Goal: Task Accomplishment & Management: Use online tool/utility

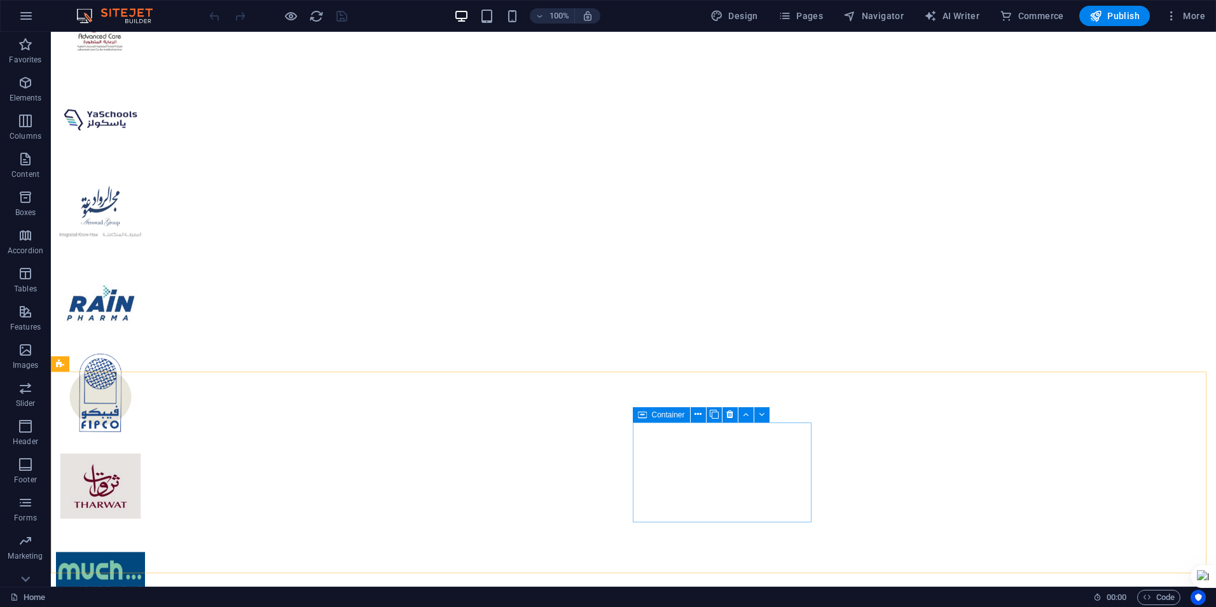
scroll to position [2777, 0]
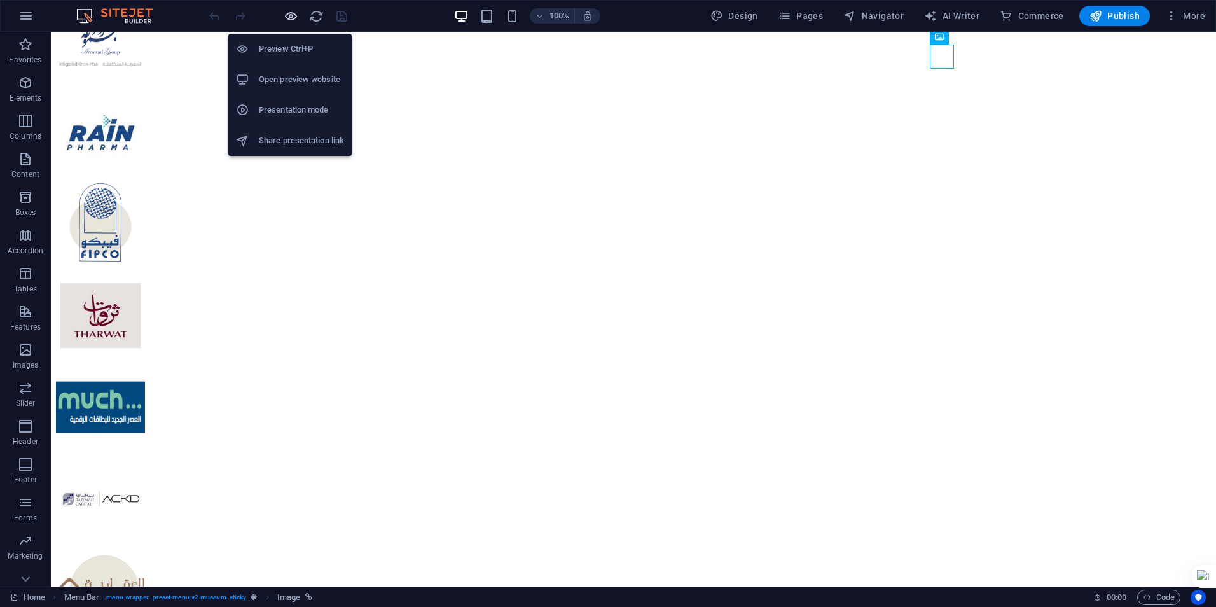
click at [292, 13] on icon "button" at bounding box center [291, 16] width 15 height 15
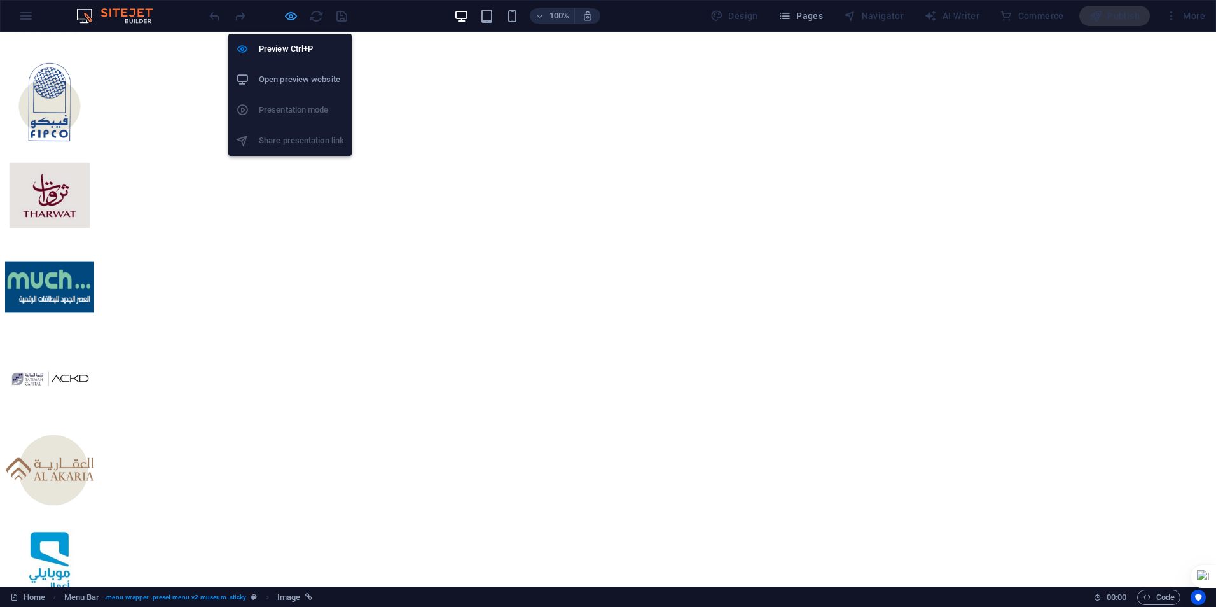
scroll to position [2338, 0]
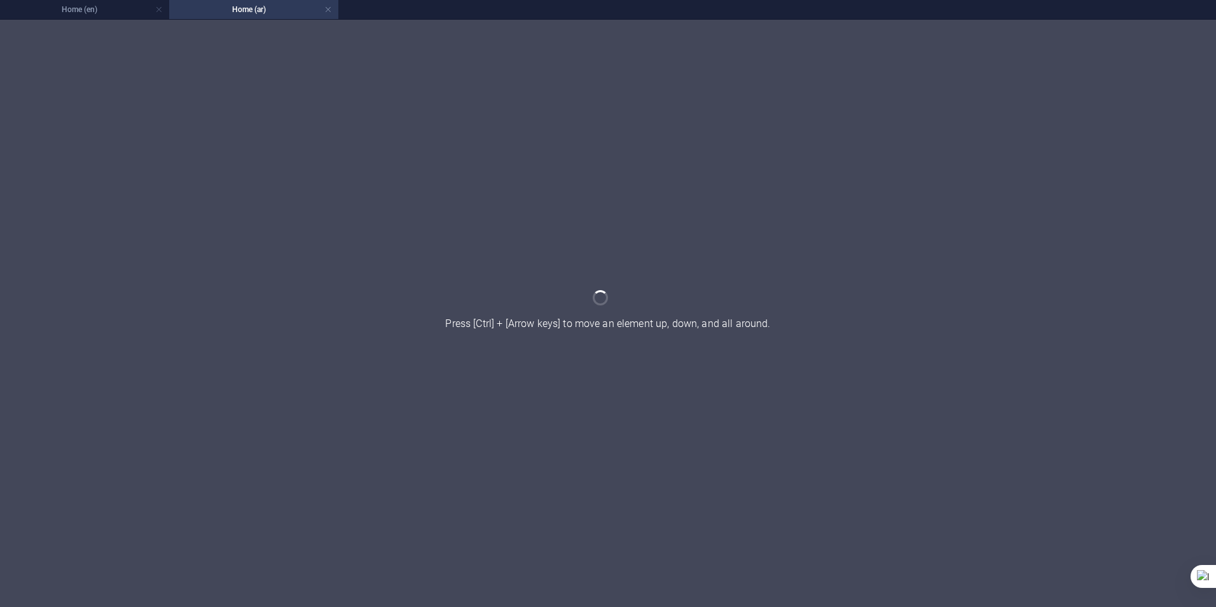
scroll to position [0, 0]
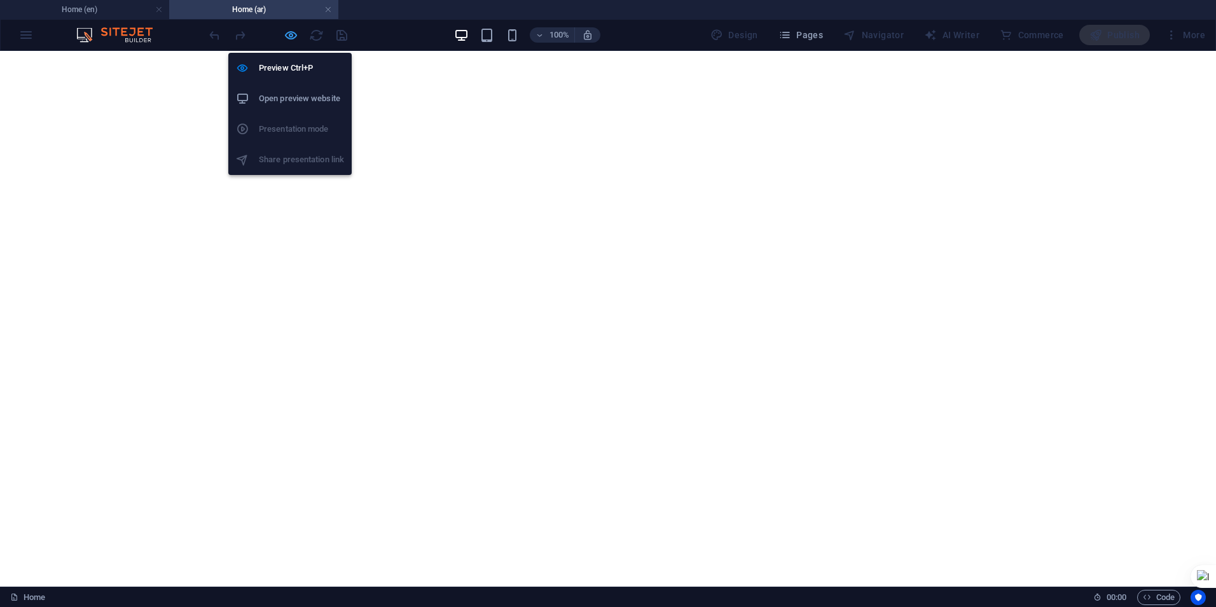
click at [285, 34] on icon "button" at bounding box center [291, 35] width 15 height 15
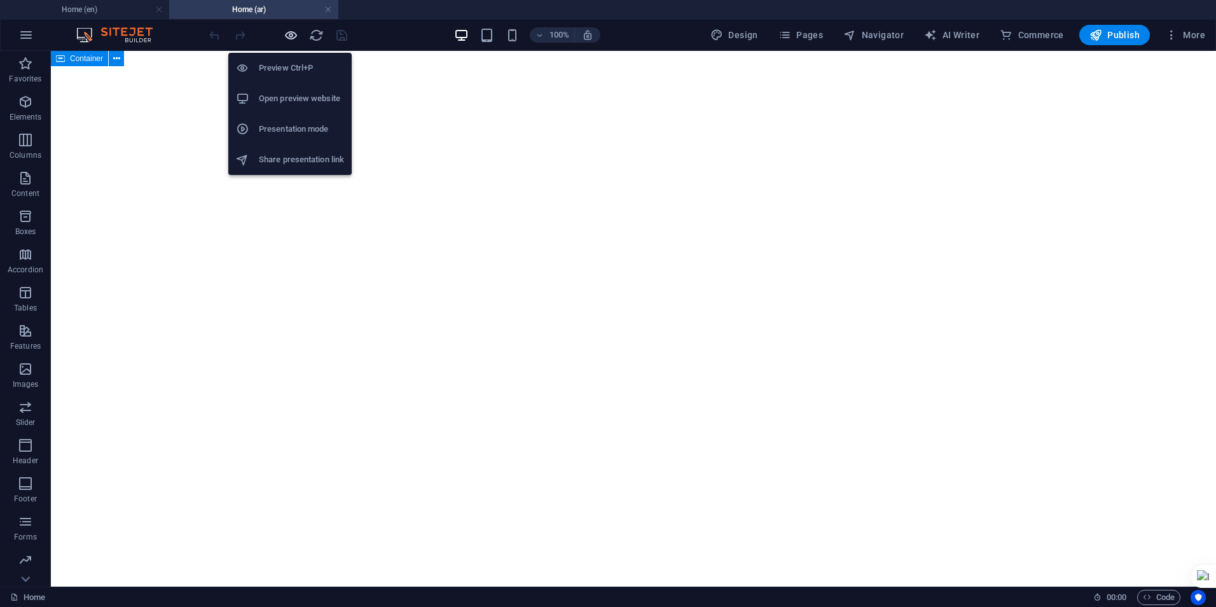
click at [289, 29] on icon "button" at bounding box center [291, 35] width 15 height 15
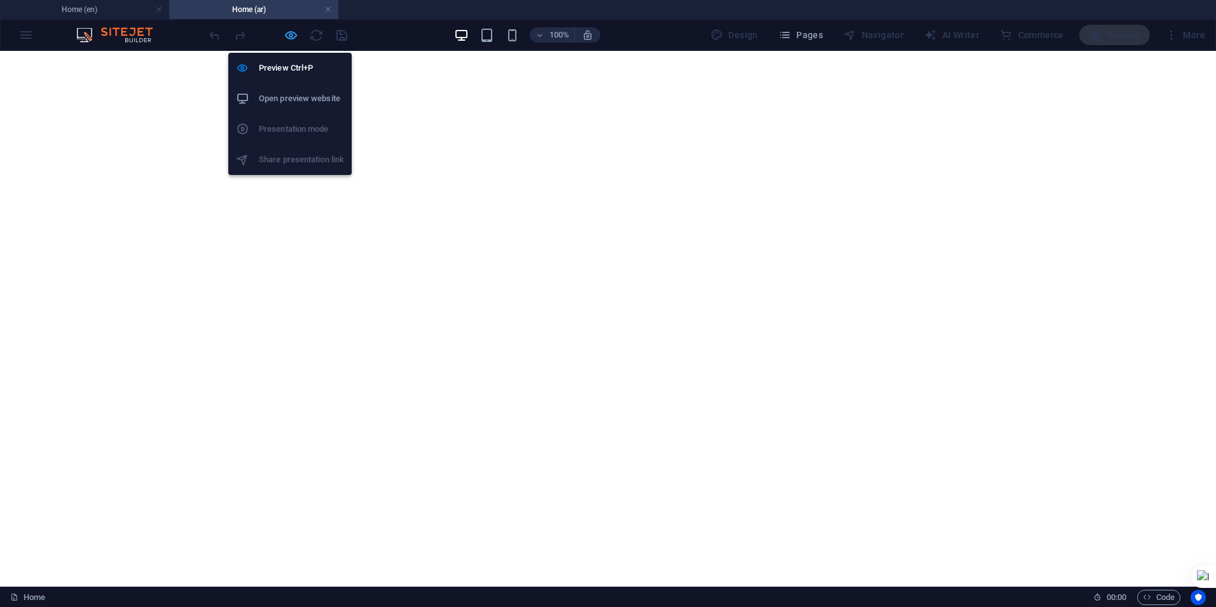
click at [288, 37] on icon "button" at bounding box center [291, 35] width 15 height 15
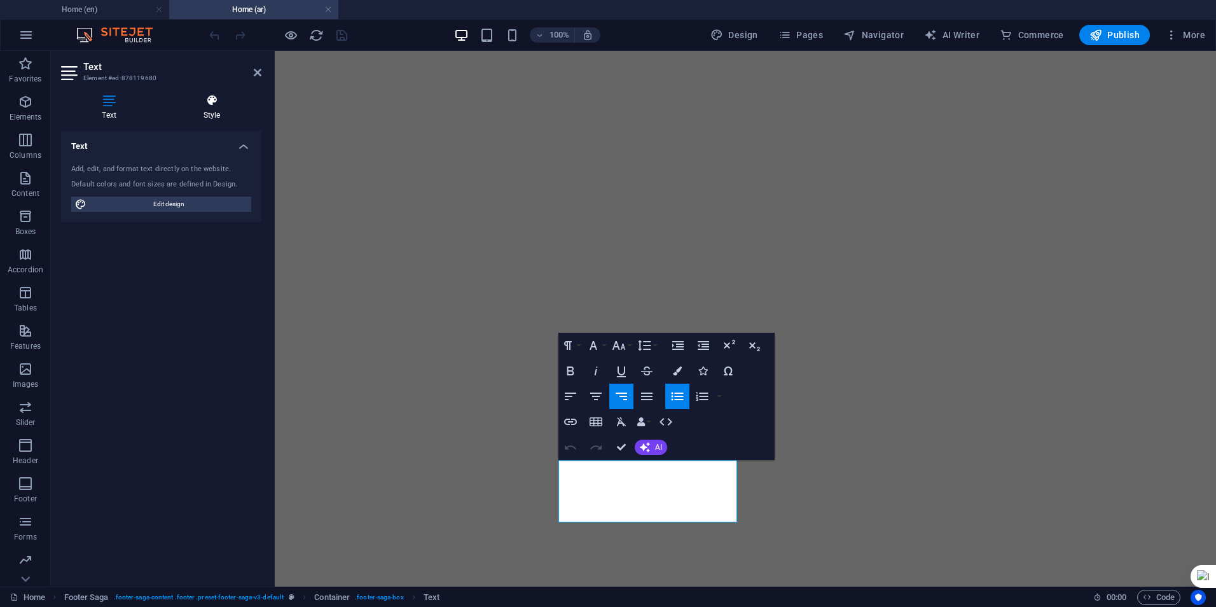
click at [197, 113] on h4 "Style" at bounding box center [211, 107] width 99 height 27
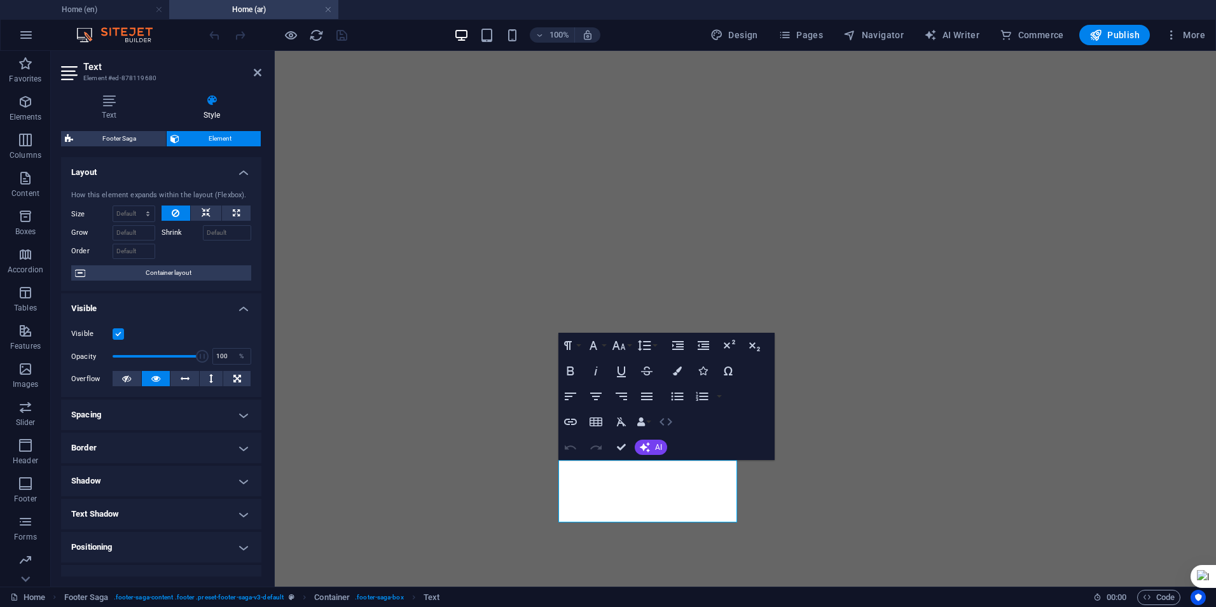
click at [667, 421] on icon "button" at bounding box center [665, 421] width 15 height 15
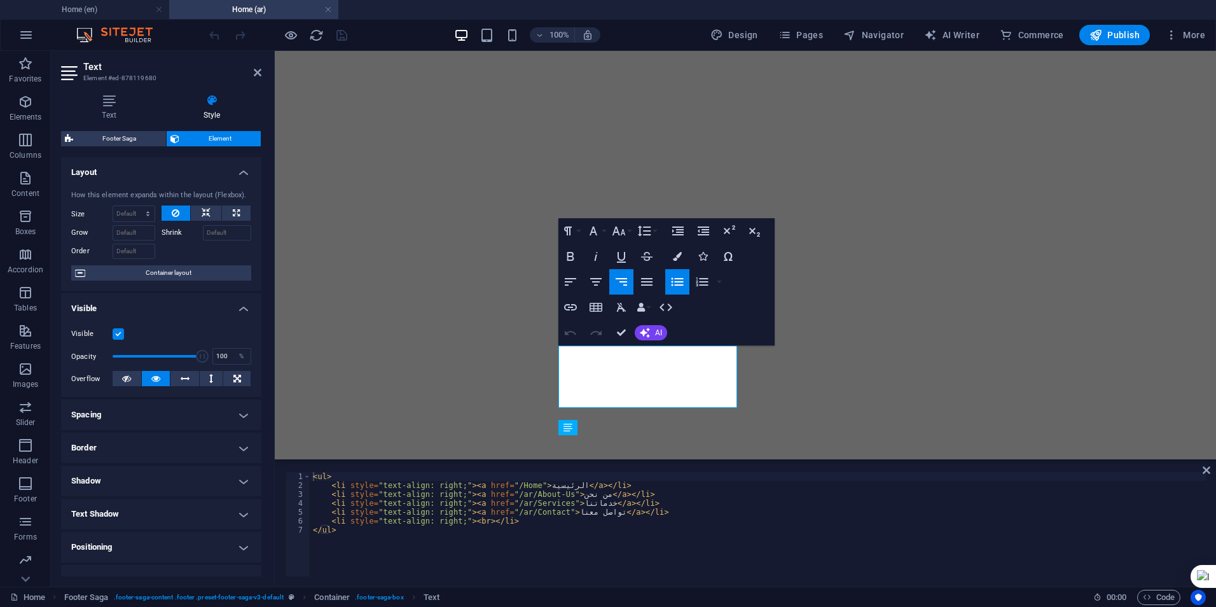
click at [546, 530] on div "< ul > < li style = "text-align: right;" > < a href = "/Home" > الرئيسية </ a >…" at bounding box center [757, 533] width 895 height 122
click at [545, 525] on div "< ul > < li style = "text-align: right;" > < a href = "/Home" > الرئيسية </ a >…" at bounding box center [757, 533] width 895 height 122
click at [515, 485] on div "< ul > < li style = "text-align: right;" > < a href = "/Home" > الرئيسية </ a >…" at bounding box center [757, 533] width 895 height 122
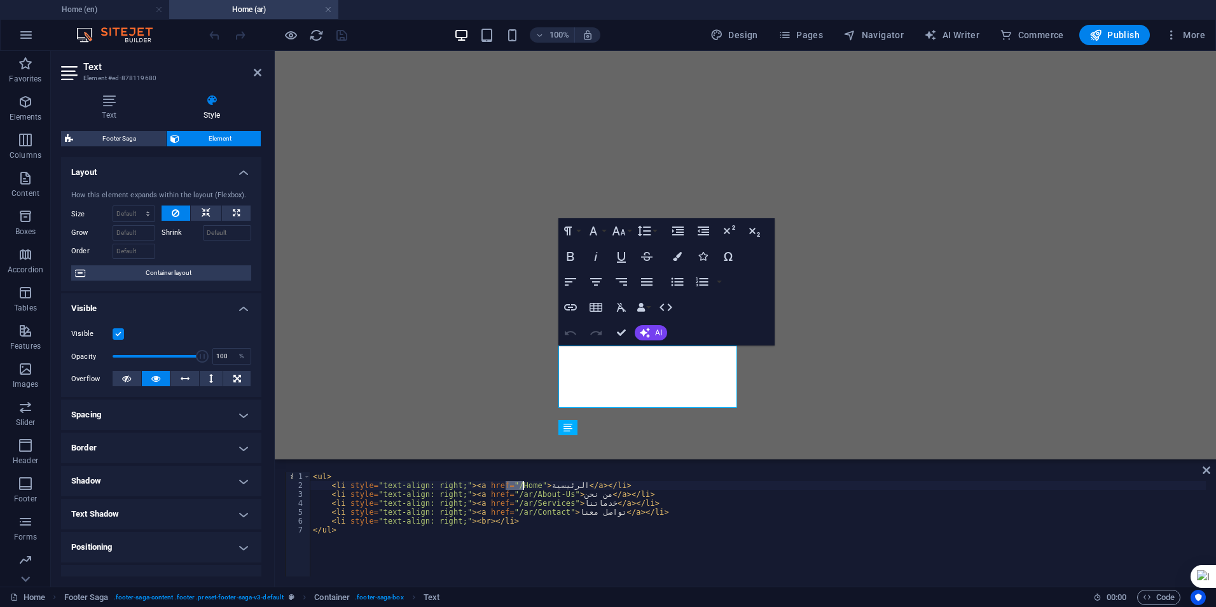
click at [515, 485] on div "< ul > < li style = "text-align: right;" > < a href = "/Home" > الرئيسية </ a >…" at bounding box center [757, 533] width 895 height 122
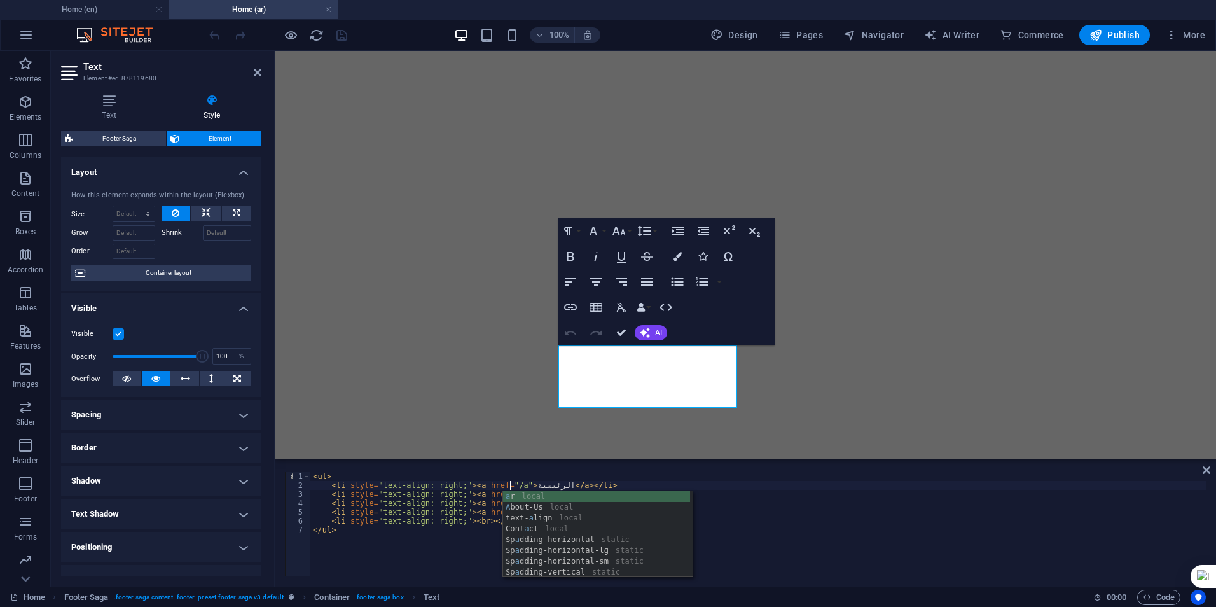
scroll to position [0, 18]
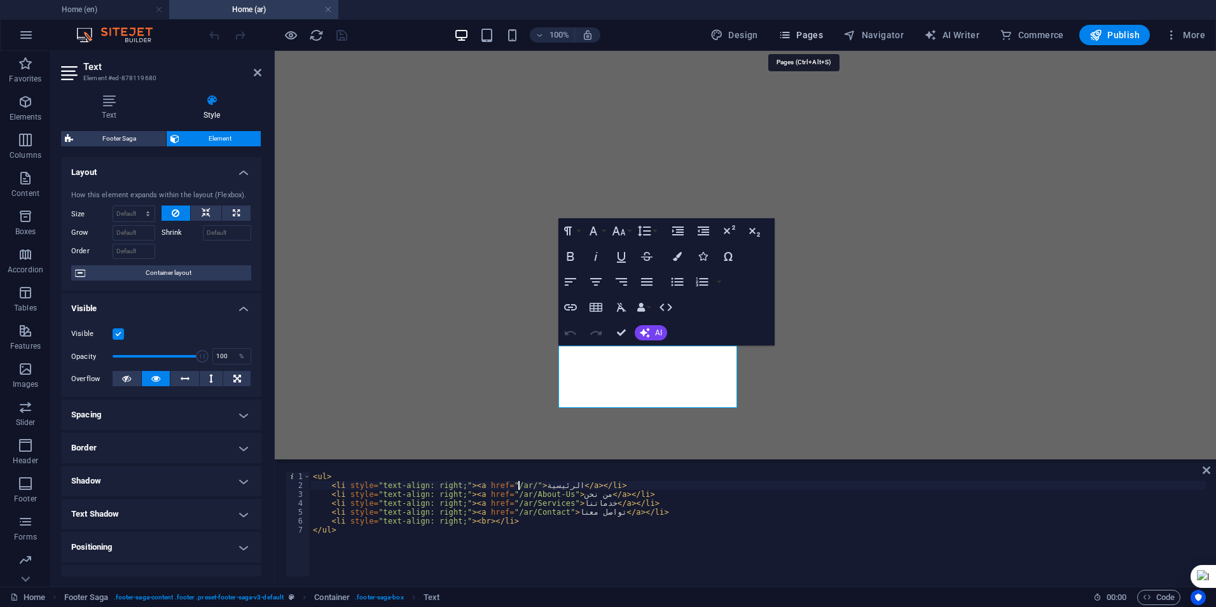
click at [804, 35] on span "Pages" at bounding box center [800, 35] width 45 height 13
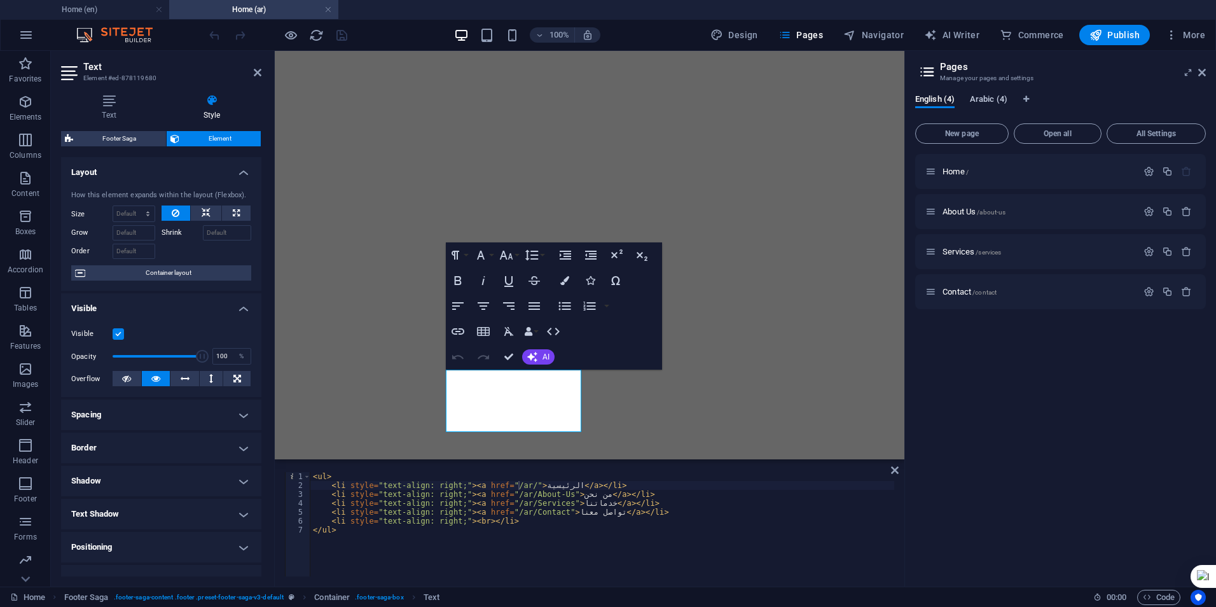
click at [992, 102] on span "Arabic (4)" at bounding box center [989, 101] width 38 height 18
click at [516, 490] on div "< ul > < li style = "text-align: right;" > < a href = "/ar/" > الرئيسية </ a > …" at bounding box center [757, 533] width 895 height 122
type textarea "<li style="text-align: right;"><a href="/ar/">الرئيسية</a></li>"
click at [518, 485] on div "< ul > < li style = "text-align: right;" > < a href = "/ar/" > الرئيسية </ a > …" at bounding box center [757, 533] width 895 height 122
click at [939, 104] on span "English (4)" at bounding box center [934, 101] width 39 height 18
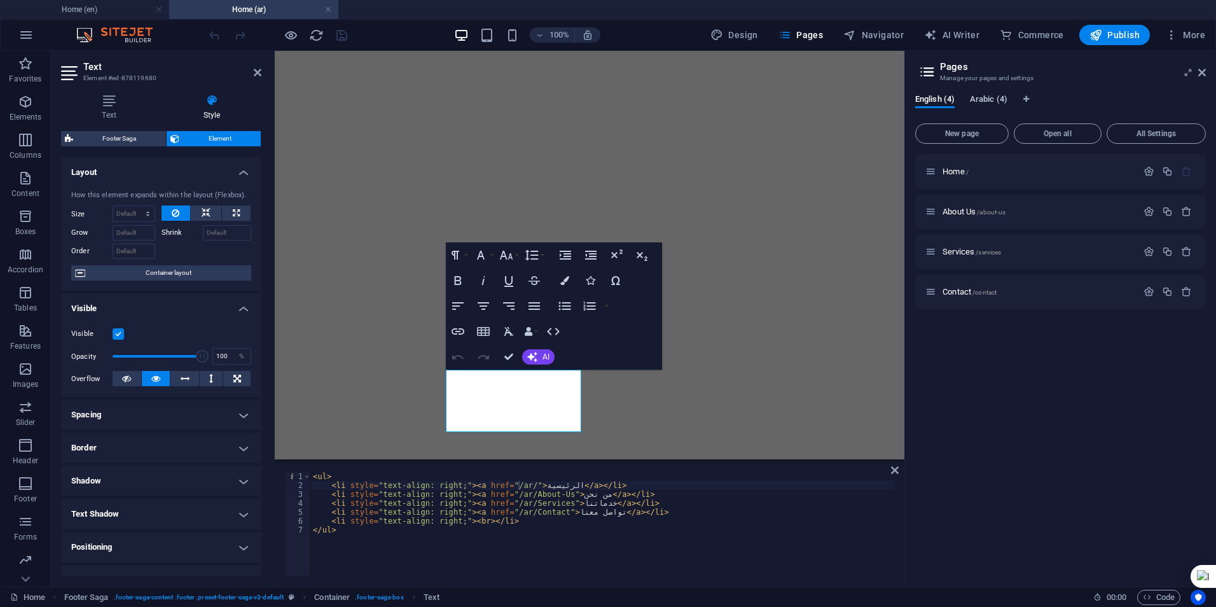
click at [990, 104] on span "Arabic (4)" at bounding box center [989, 101] width 38 height 18
click at [516, 483] on div "< ul > < li style = "text-align: right;" > < a href = "/ar/" > الرئيسية </ a > …" at bounding box center [757, 533] width 895 height 122
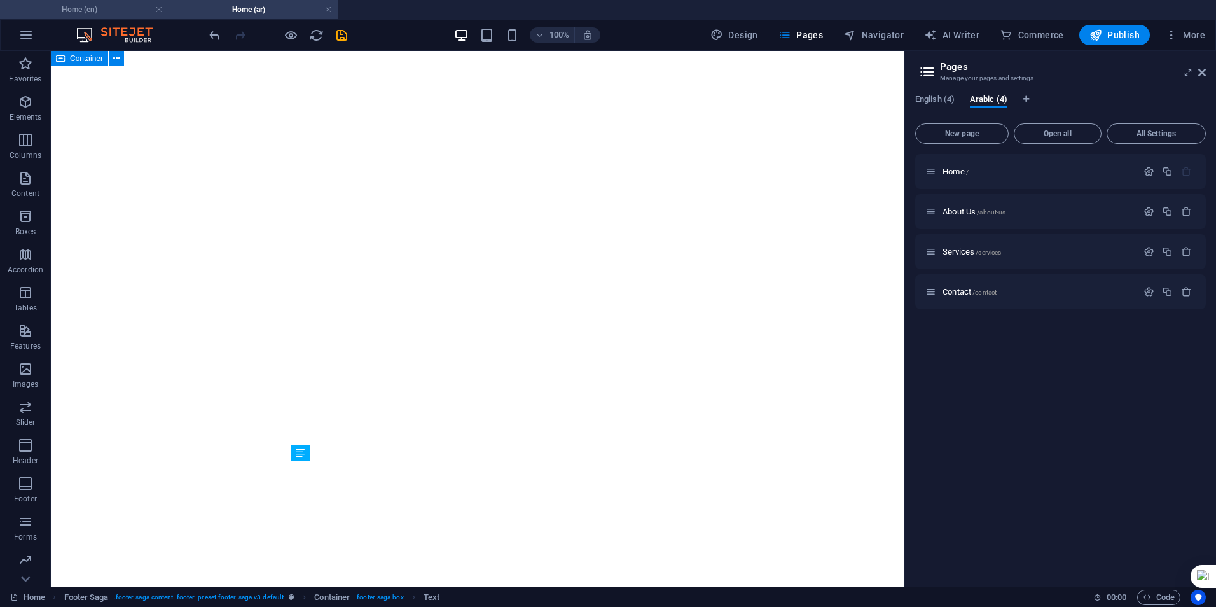
click at [97, 15] on h4 "Home (en)" at bounding box center [84, 10] width 169 height 14
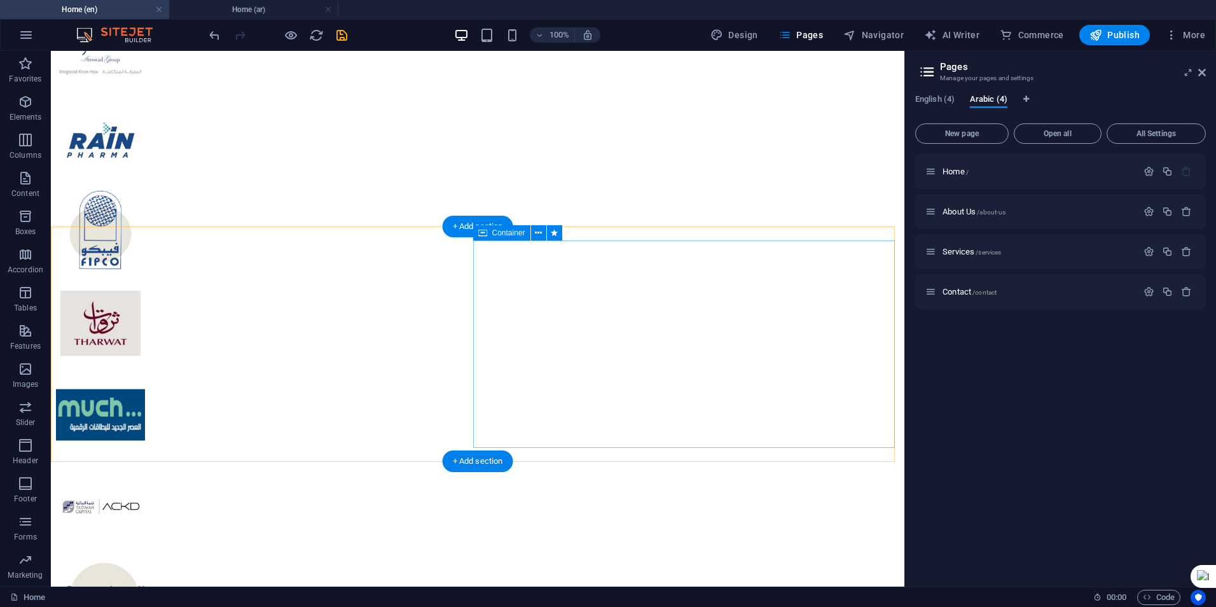
scroll to position [2806, 0]
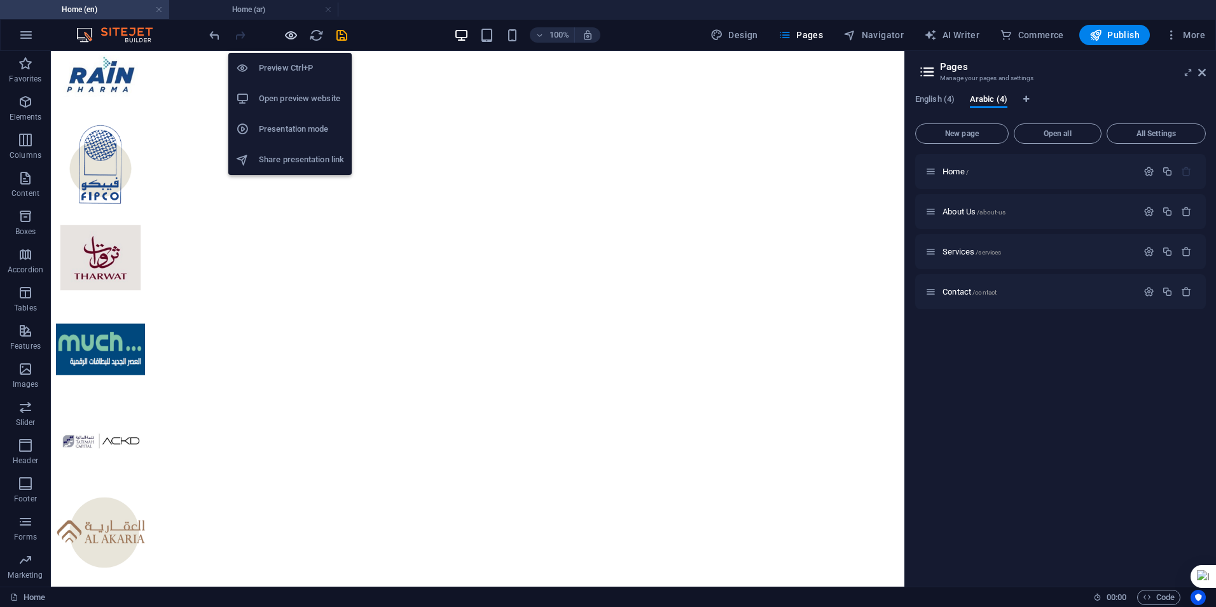
click at [292, 34] on icon "button" at bounding box center [291, 35] width 15 height 15
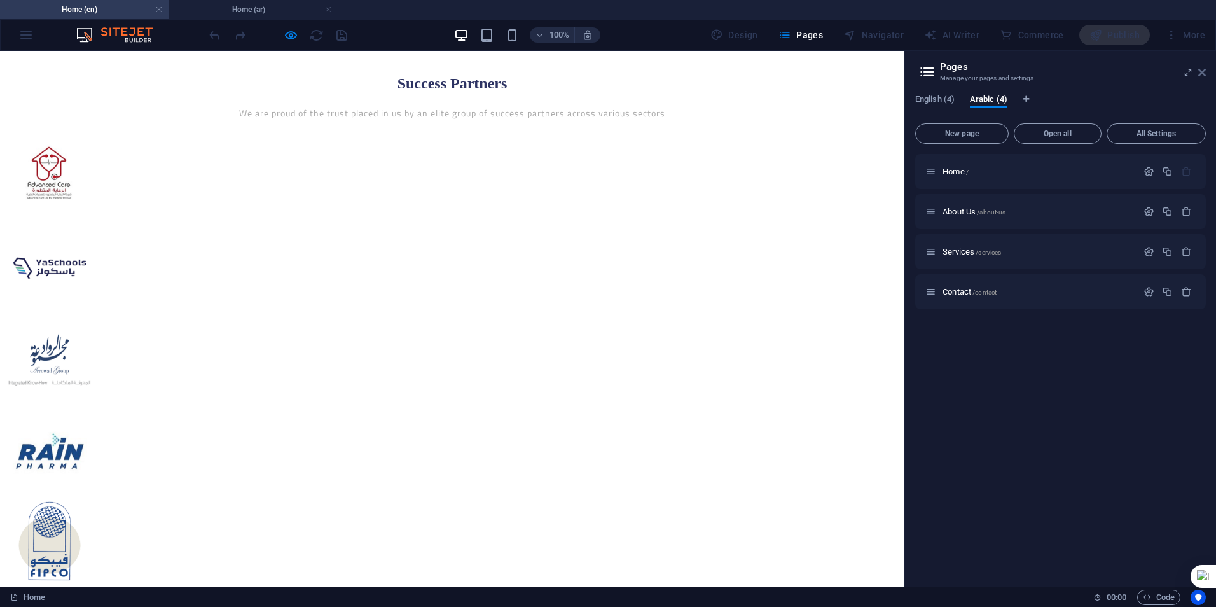
click at [1206, 69] on aside "Pages Manage your pages and settings English (4) Arabic (4) New page Open all A…" at bounding box center [1060, 318] width 312 height 535
click at [1202, 74] on icon at bounding box center [1202, 72] width 8 height 10
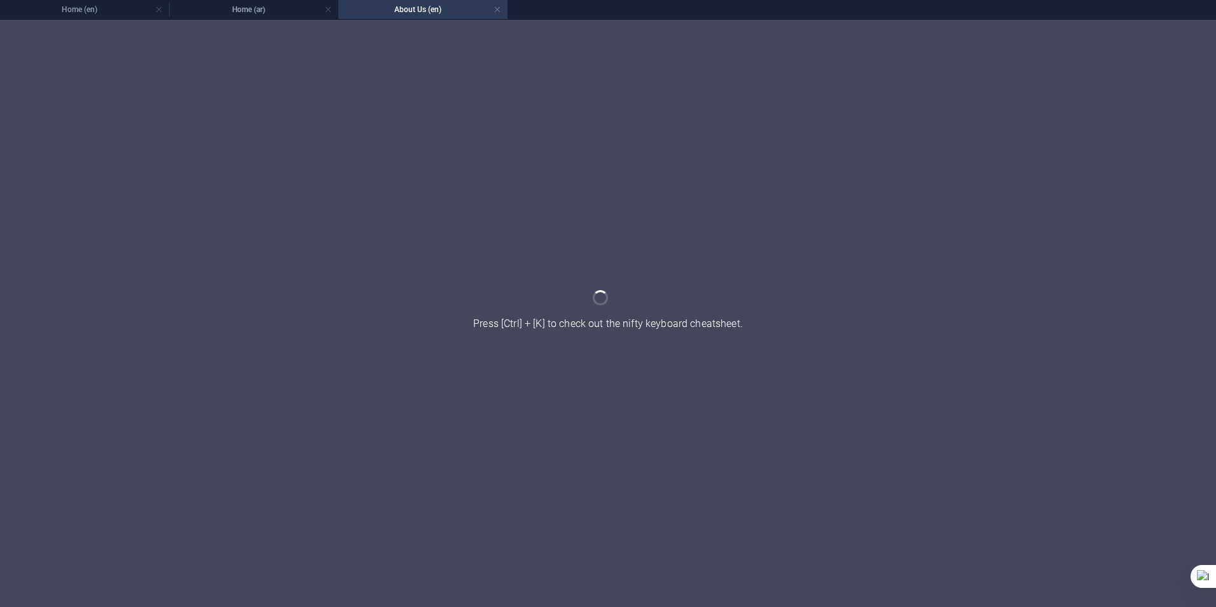
scroll to position [0, 0]
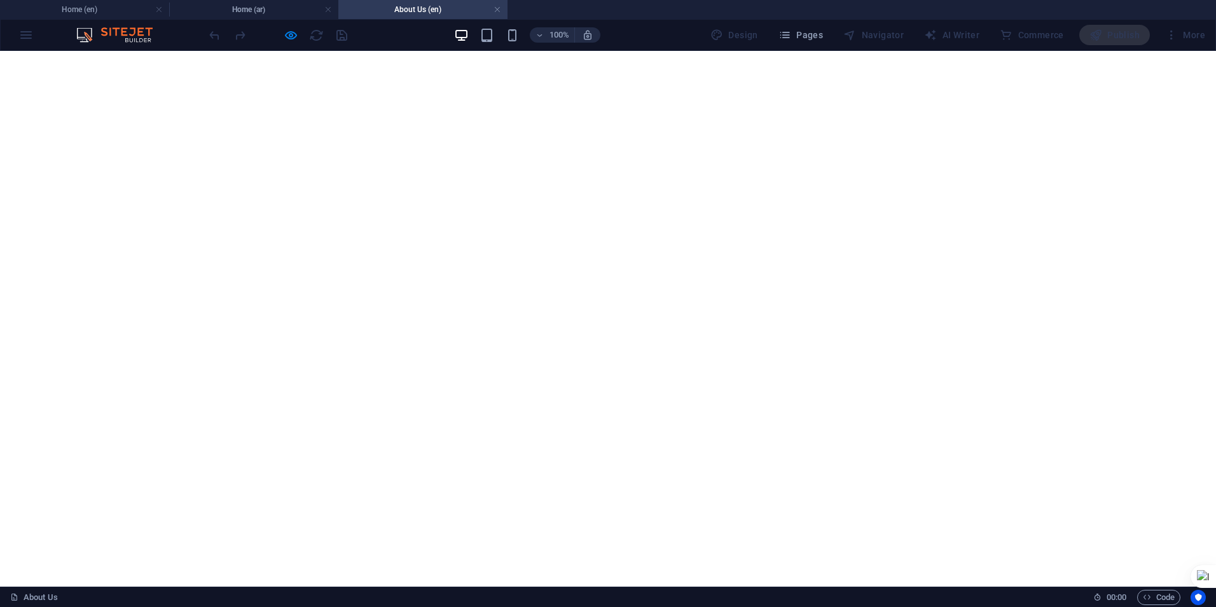
click at [501, 8] on h4 "About Us (en)" at bounding box center [422, 10] width 169 height 14
click at [497, 7] on link at bounding box center [497, 10] width 8 height 12
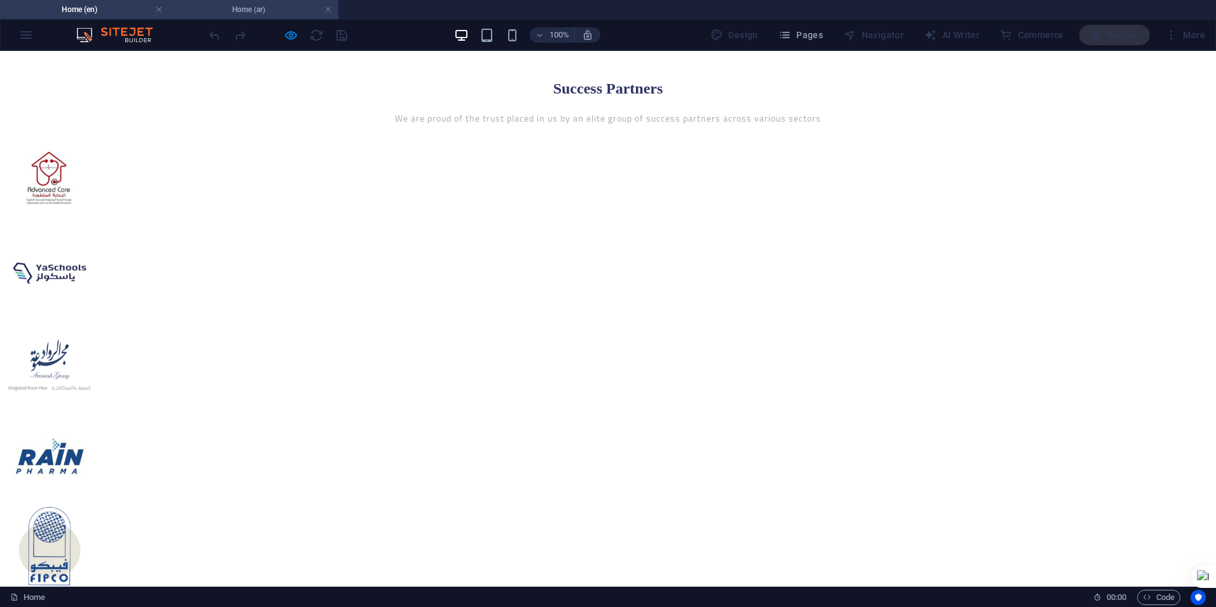
click at [209, 4] on h4 "Home (ar)" at bounding box center [253, 10] width 169 height 14
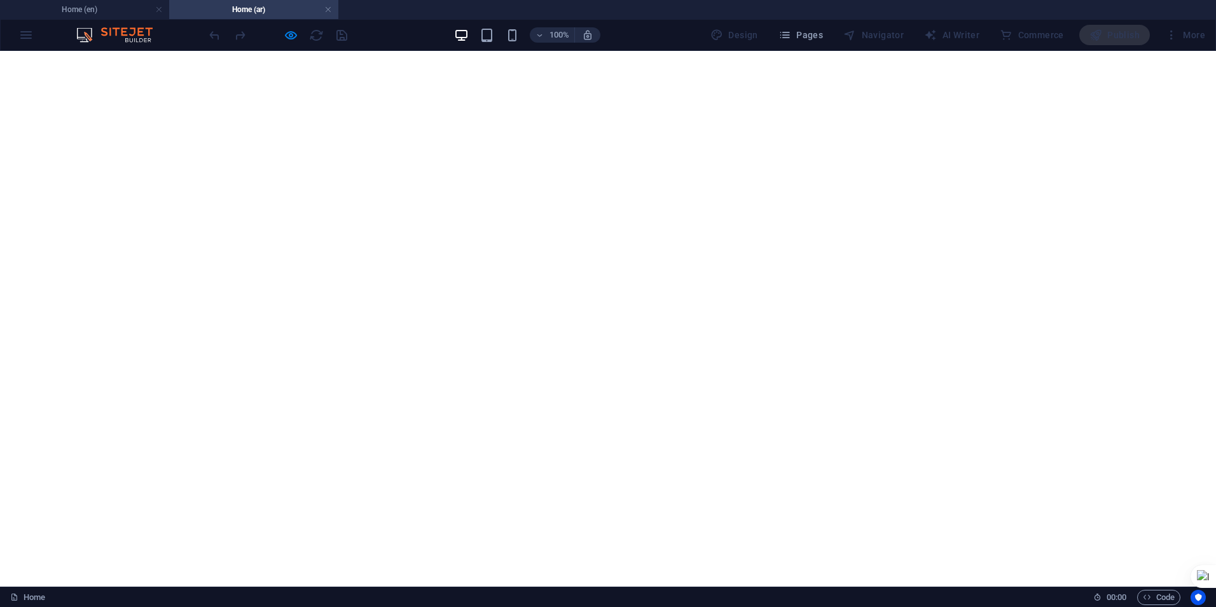
scroll to position [0, 0]
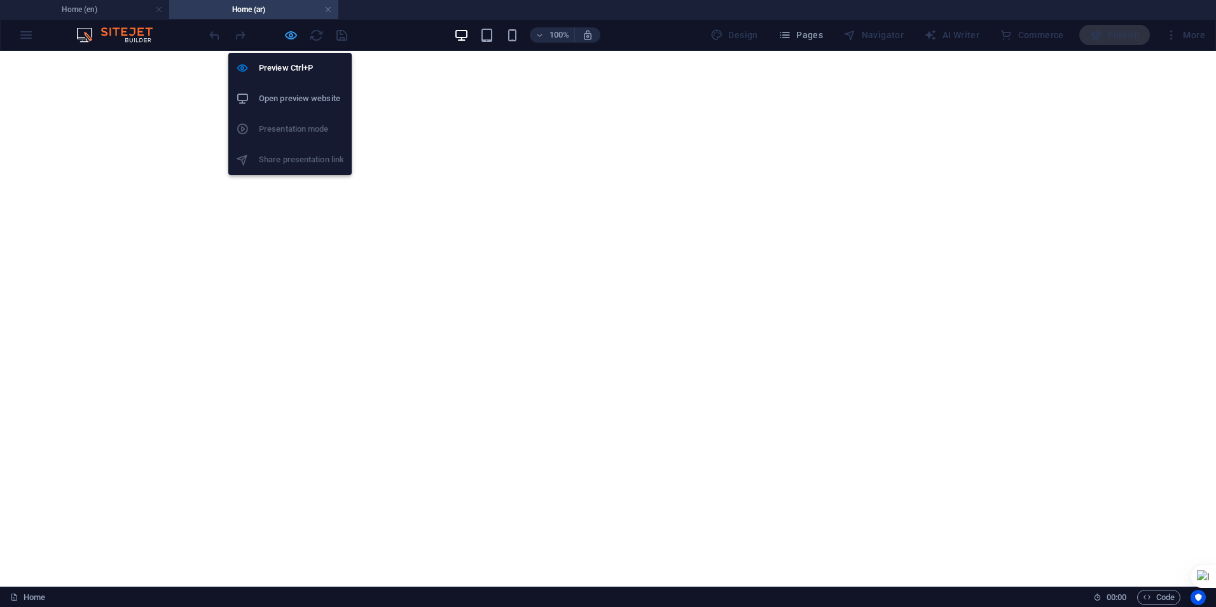
click at [290, 39] on icon "button" at bounding box center [291, 35] width 15 height 15
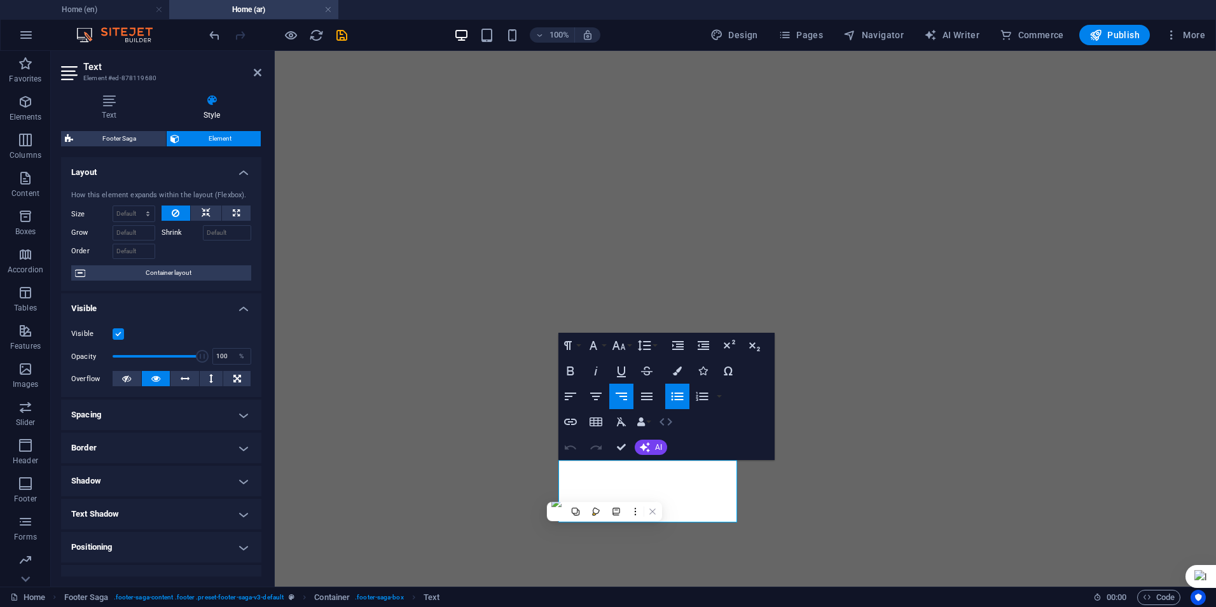
click at [661, 418] on icon "button" at bounding box center [665, 421] width 15 height 15
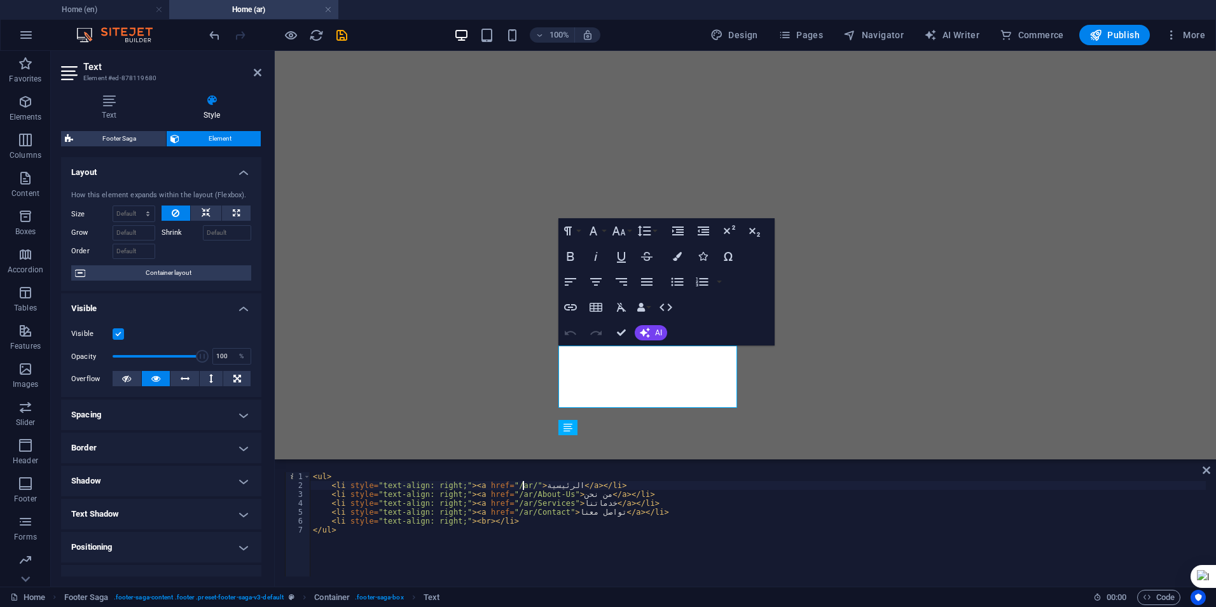
click at [524, 483] on div "< ul > < li style = "text-align: right;" > < a href = "/ar/" > الرئيسية </ a > …" at bounding box center [757, 533] width 895 height 122
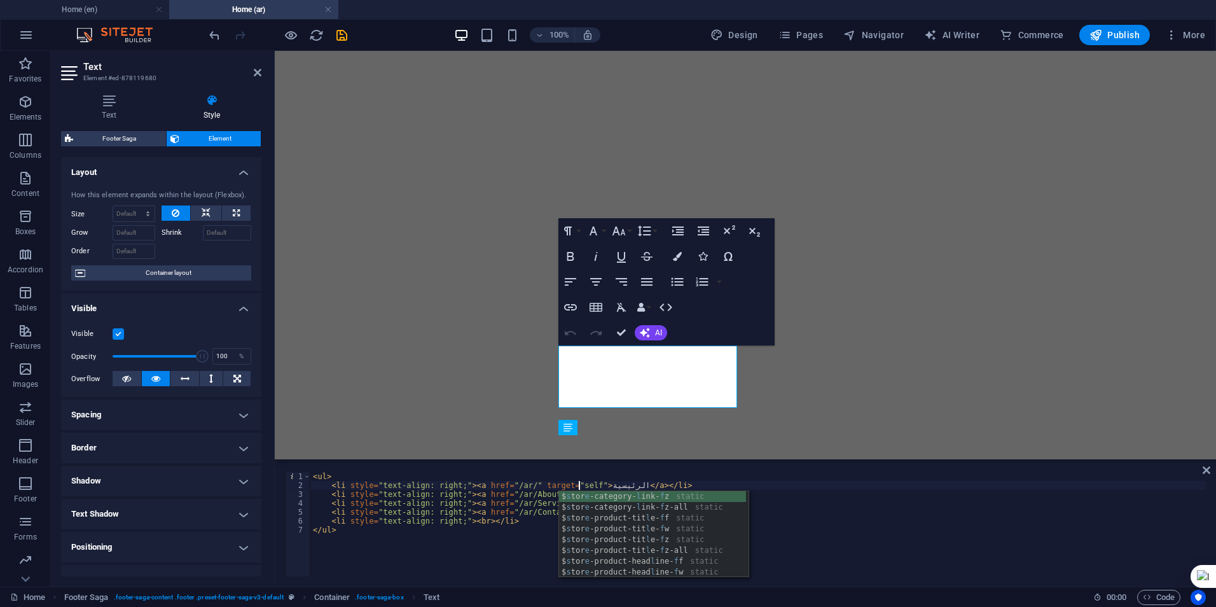
scroll to position [0, 23]
click at [683, 476] on div "< ul > < li style = "text-align: right;" > < a href = "/ar/" target = "self" > …" at bounding box center [757, 533] width 895 height 122
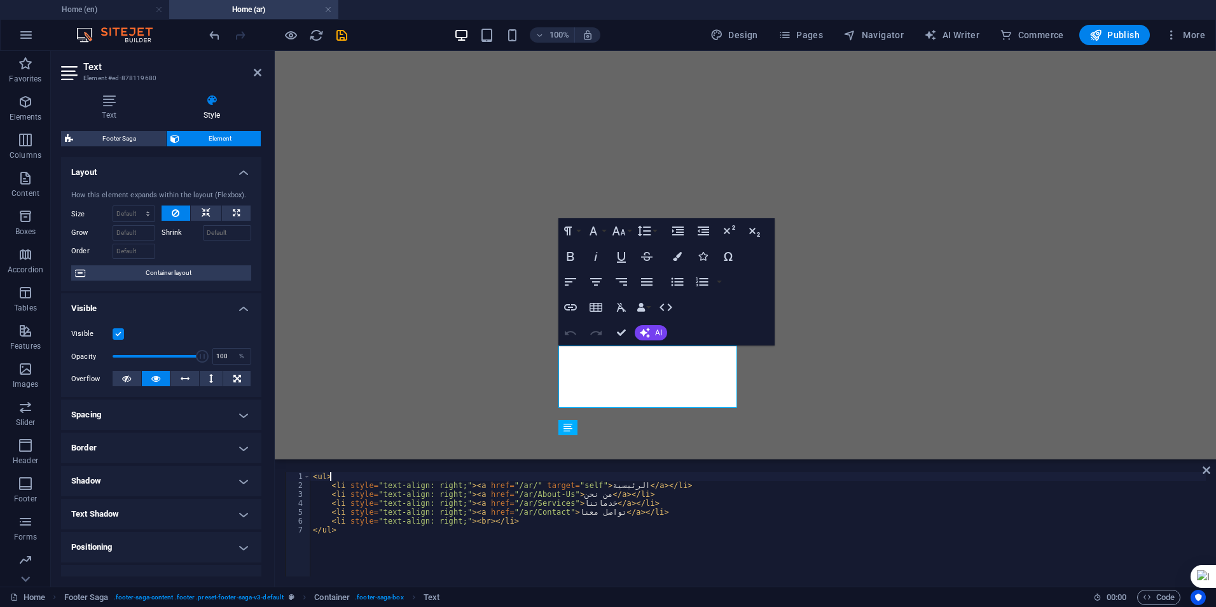
scroll to position [0, 1]
click at [556, 497] on div "< ul > < li style = "text-align: right;" > < a href = "/ar/" target = "self" > …" at bounding box center [757, 533] width 895 height 122
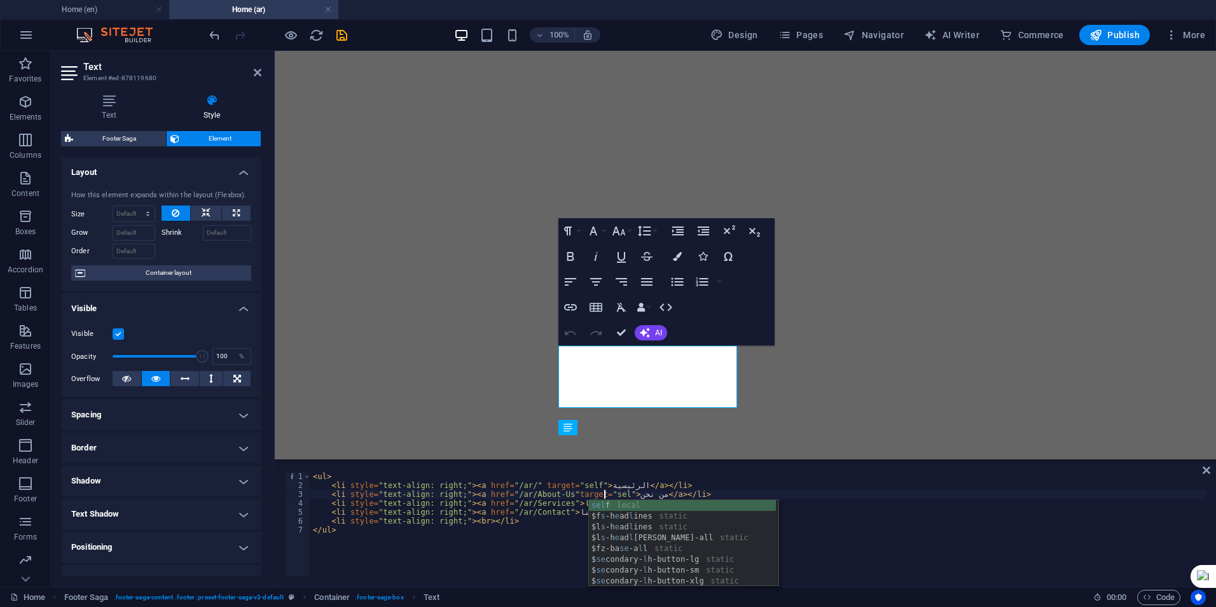
scroll to position [0, 25]
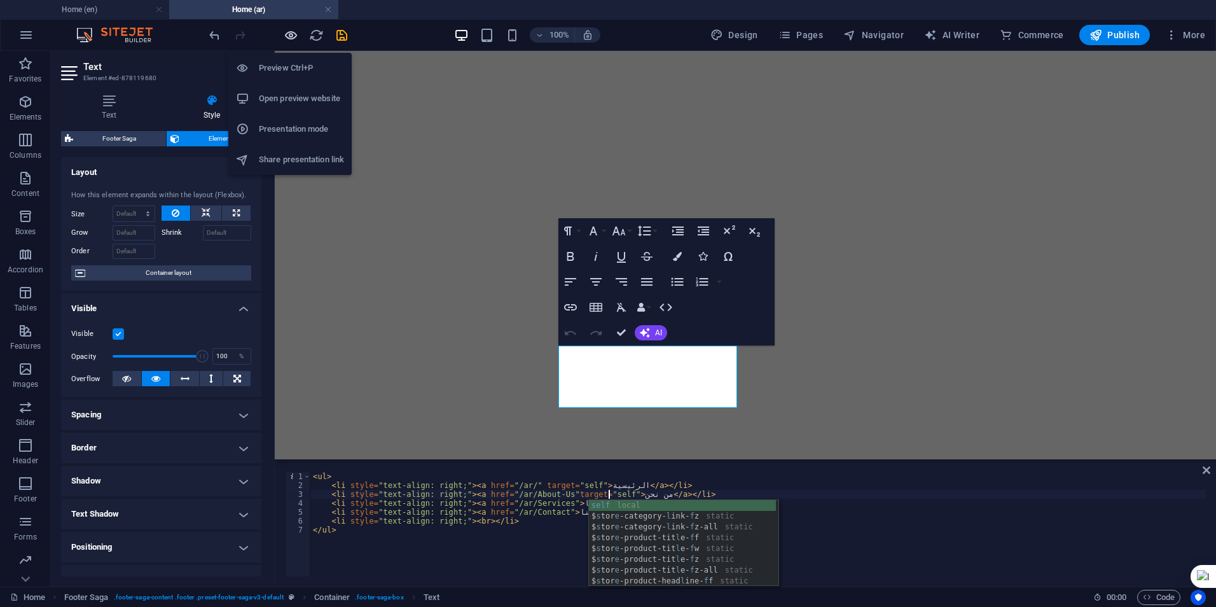
type textarea "<li style="text-align: right;"><a href="/ar/About-Us"target="self">من نحن</a></…"
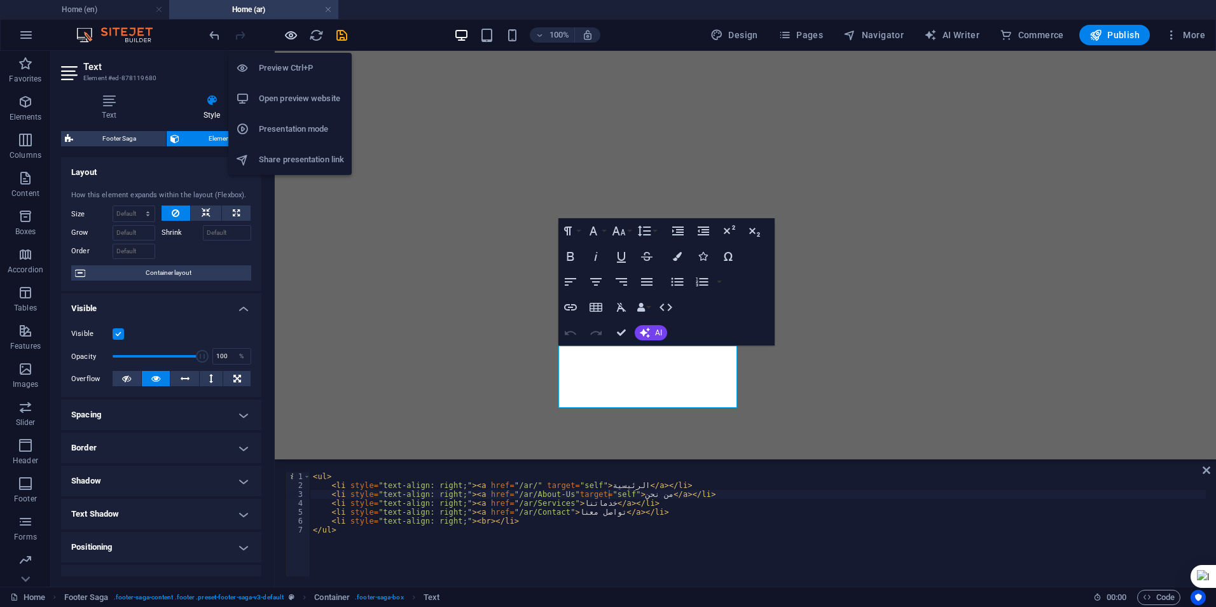
click at [287, 32] on icon "button" at bounding box center [291, 35] width 15 height 15
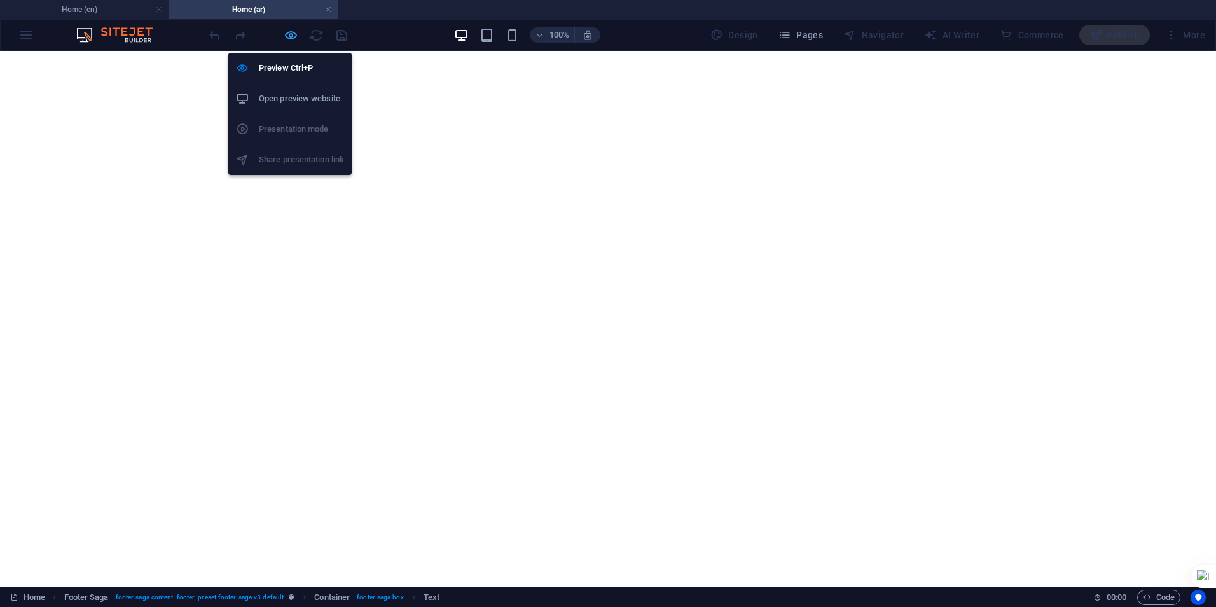
click at [293, 31] on icon "button" at bounding box center [291, 35] width 15 height 15
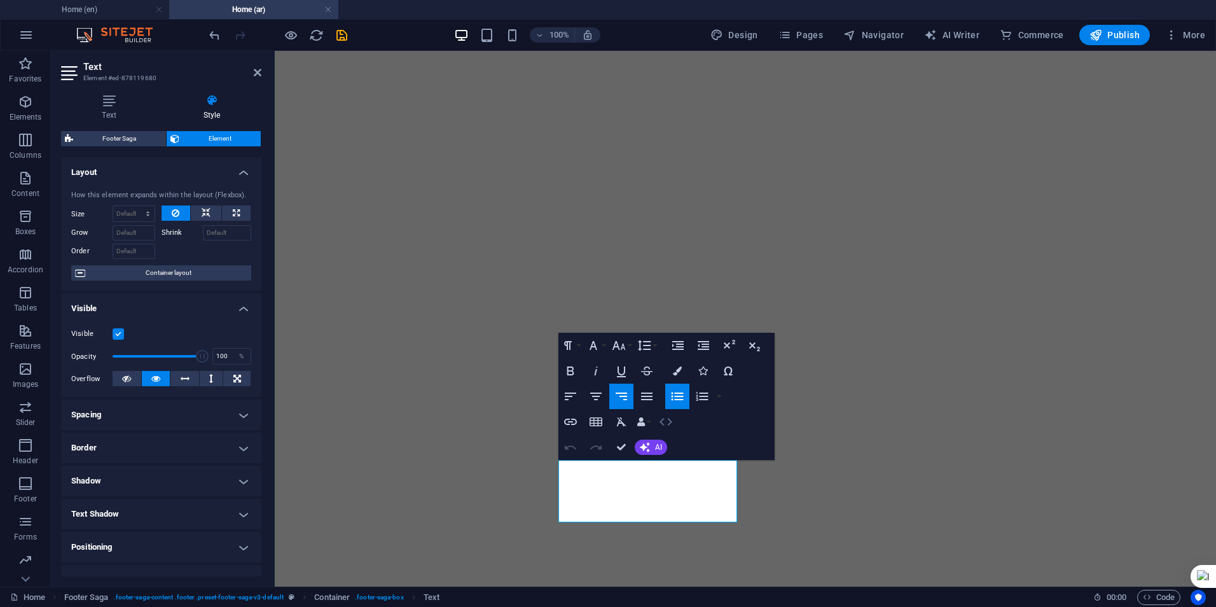
click at [658, 414] on icon "button" at bounding box center [665, 421] width 15 height 15
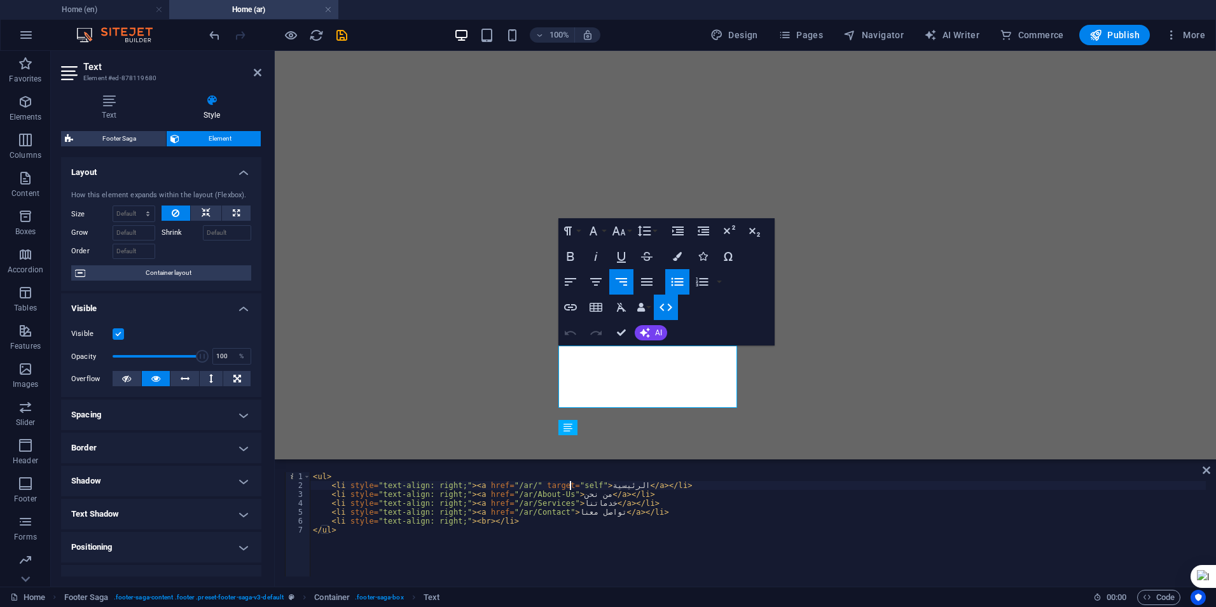
click at [571, 483] on div "< ul > < li style = "text-align: right;" > < a href = "/ar/" target = "self" > …" at bounding box center [757, 533] width 895 height 122
type textarea "<li style="text-align: right;"><a href="/ar/">الرئيسية</a></li>"
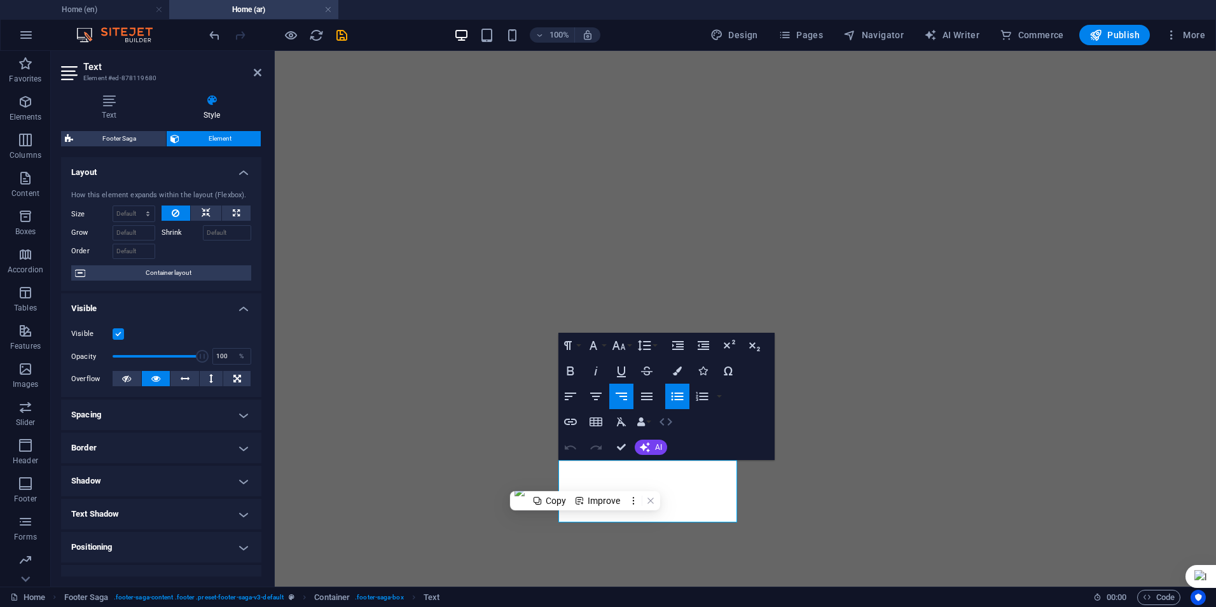
click at [669, 421] on icon "button" at bounding box center [665, 421] width 15 height 15
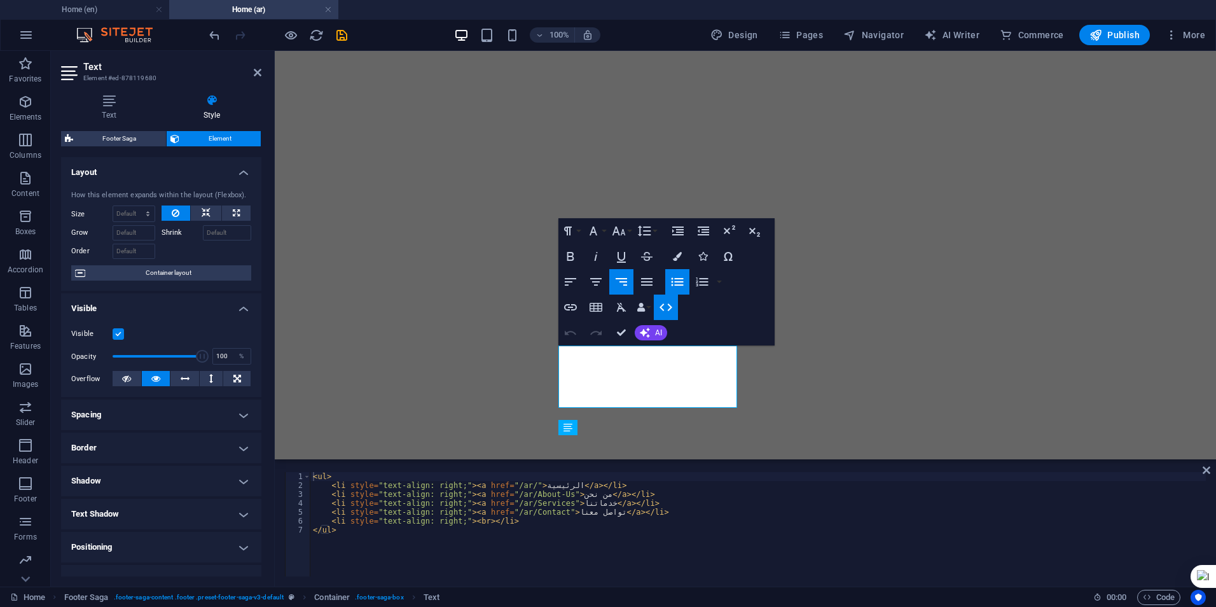
click at [521, 483] on div "< ul > < li style = "text-align: right;" > < a href = "/ar/" > الرئيسية </ a > …" at bounding box center [757, 533] width 895 height 122
type textarea "<li style="text-align: right;"><a href="/ar/" target="_self">الرئيسية</a></li>"
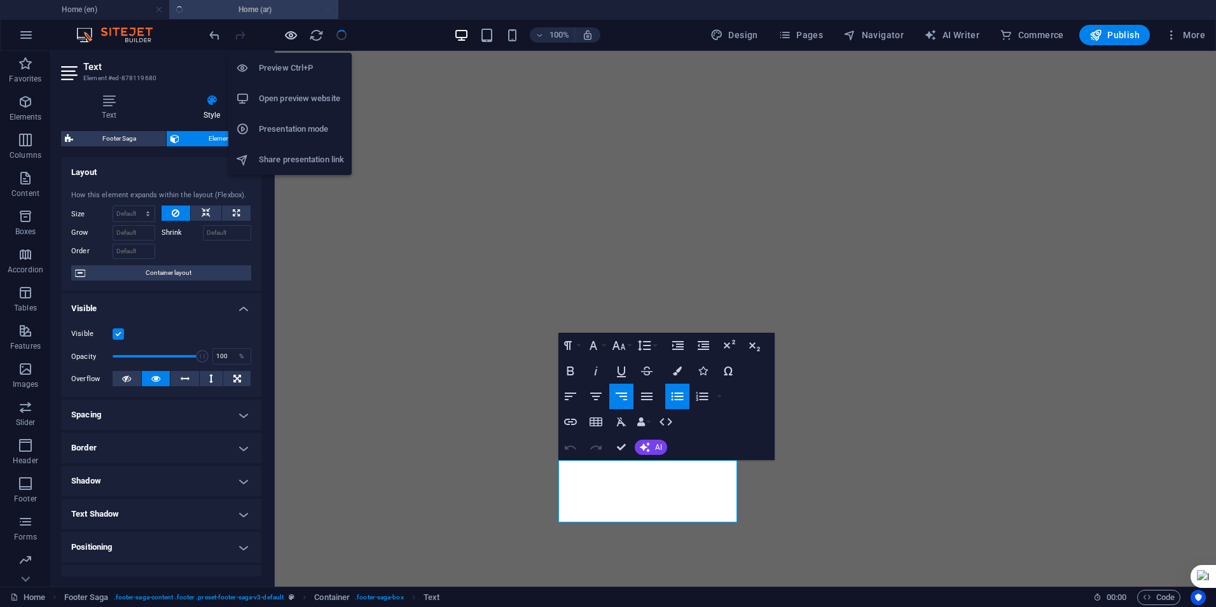
click at [287, 39] on icon "button" at bounding box center [291, 35] width 15 height 15
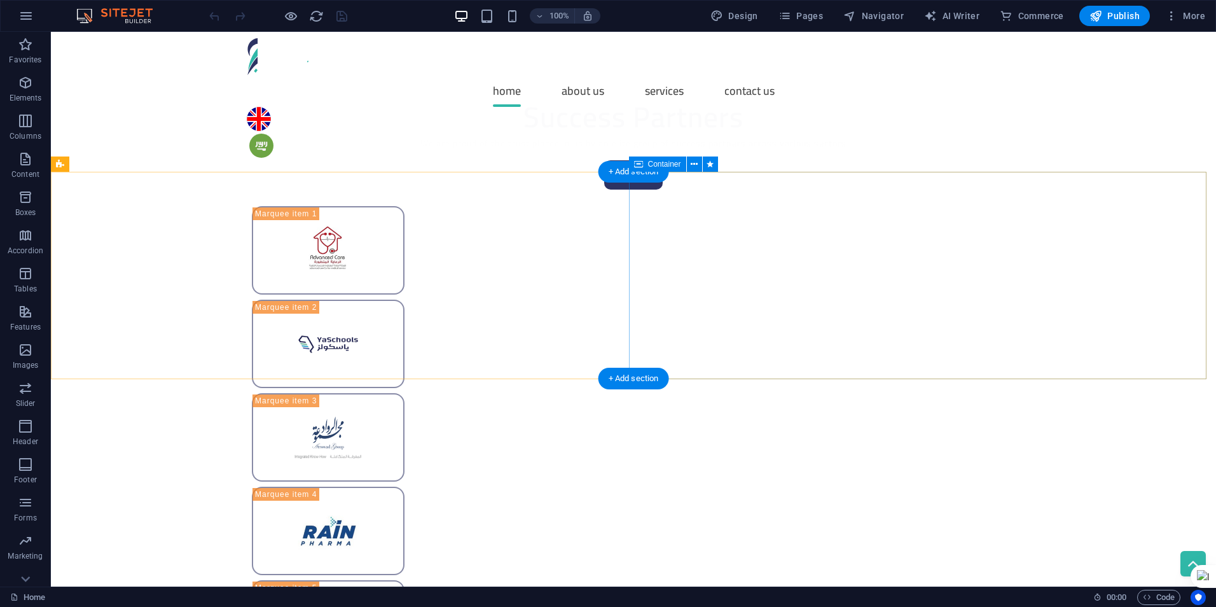
scroll to position [2777, 0]
click at [298, 15] on div at bounding box center [278, 16] width 142 height 20
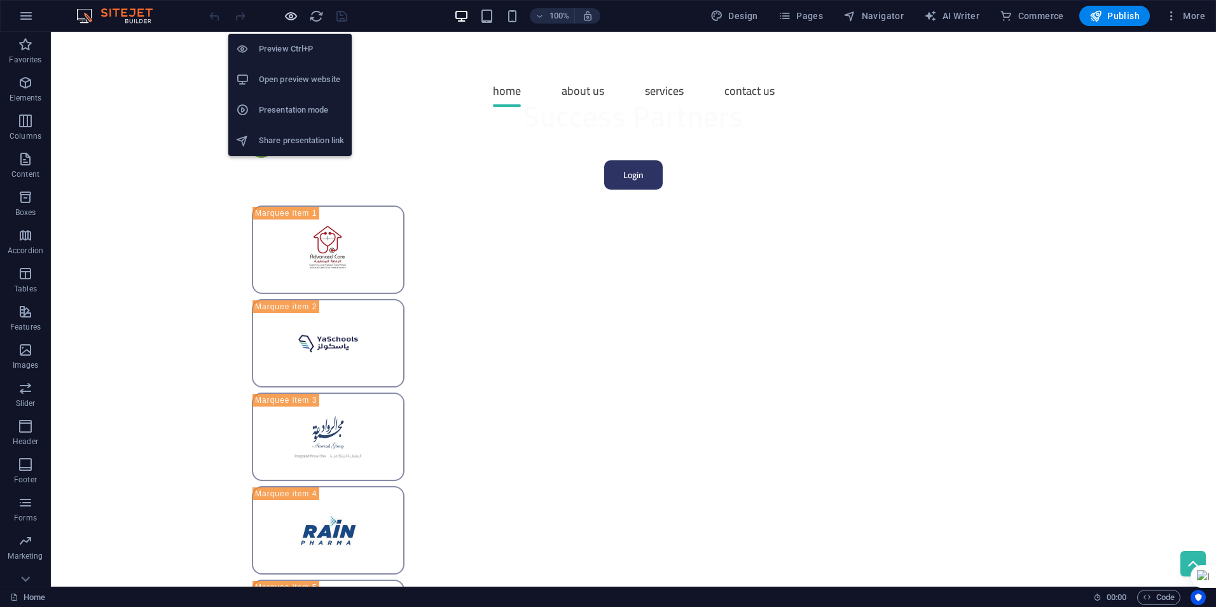
click at [291, 15] on icon "button" at bounding box center [291, 16] width 15 height 15
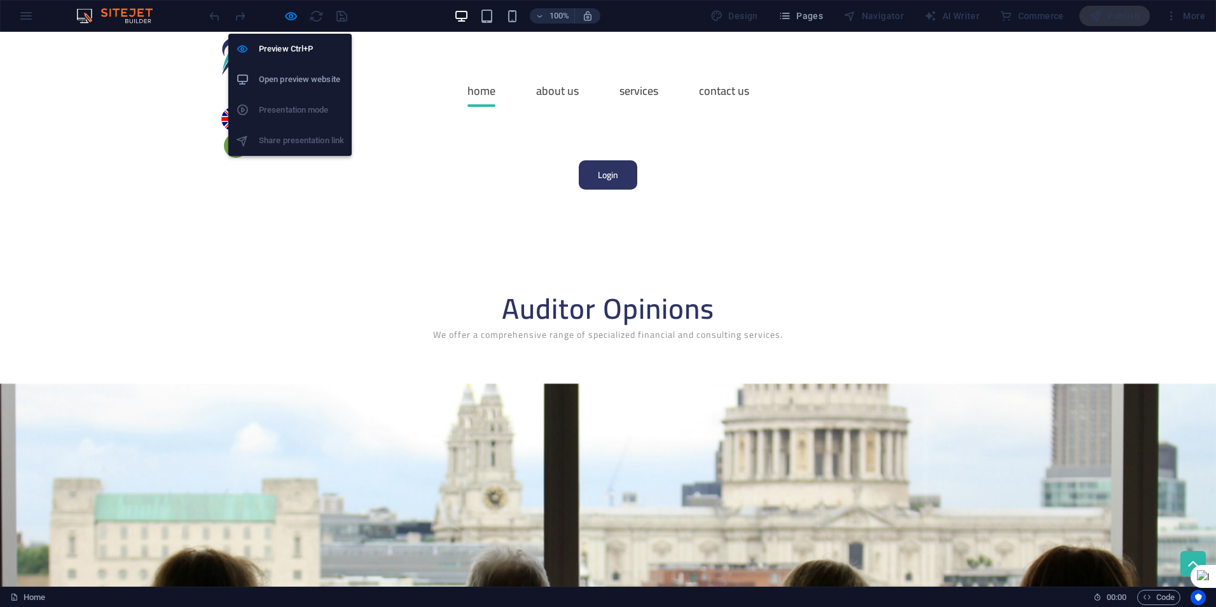
scroll to position [2338, 0]
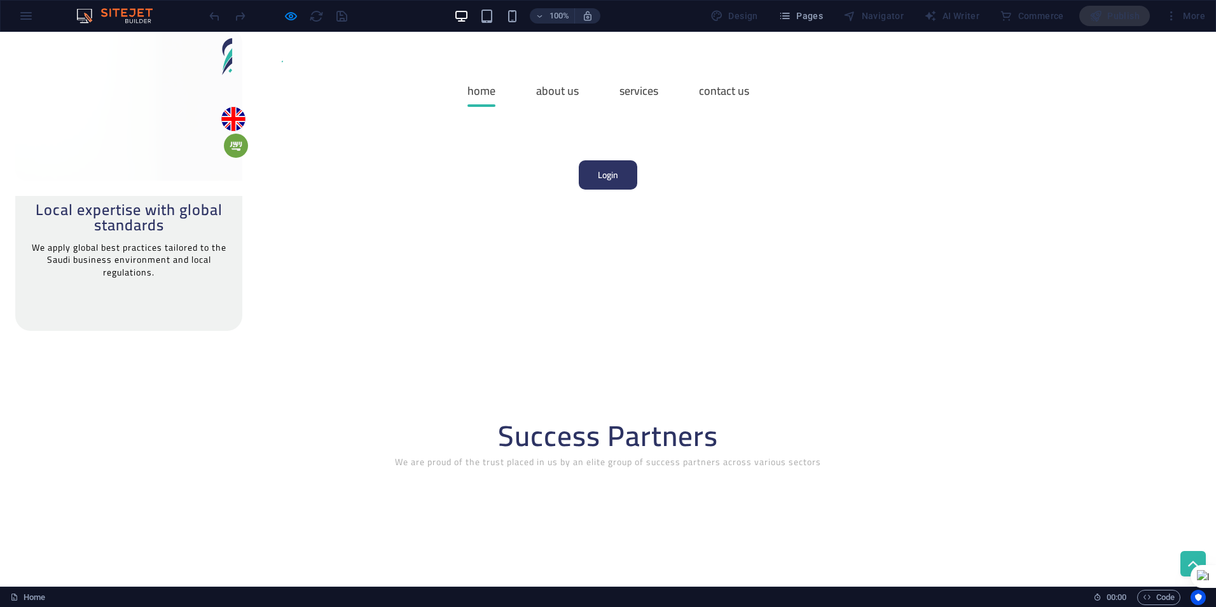
click at [248, 134] on img at bounding box center [236, 146] width 24 height 24
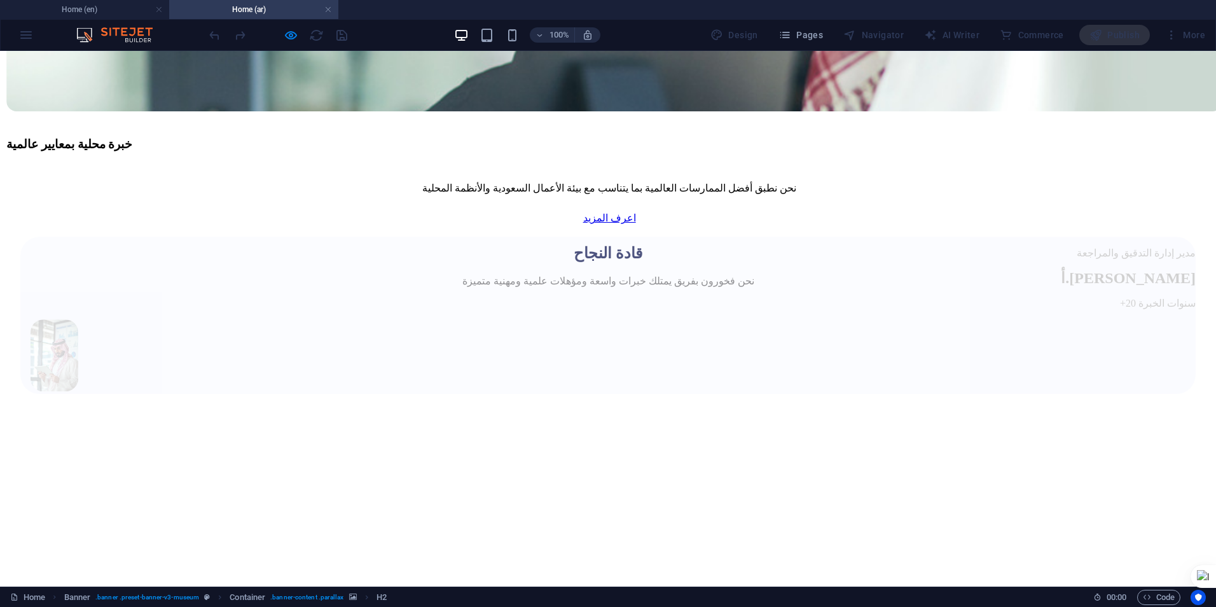
scroll to position [2267, 0]
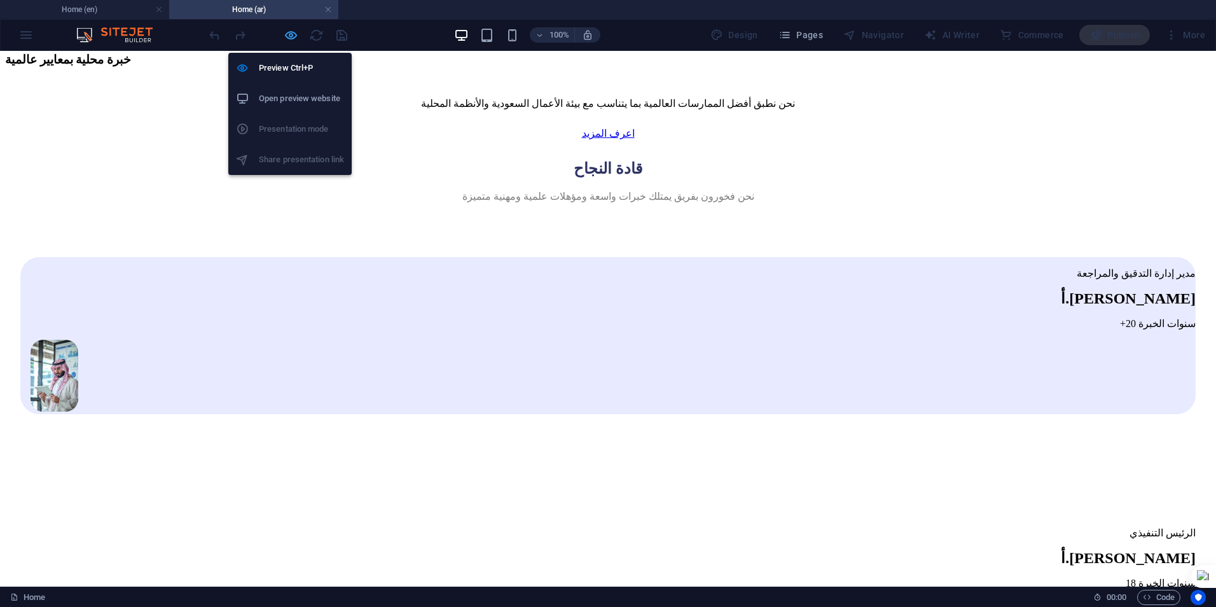
click at [289, 37] on icon "button" at bounding box center [291, 35] width 15 height 15
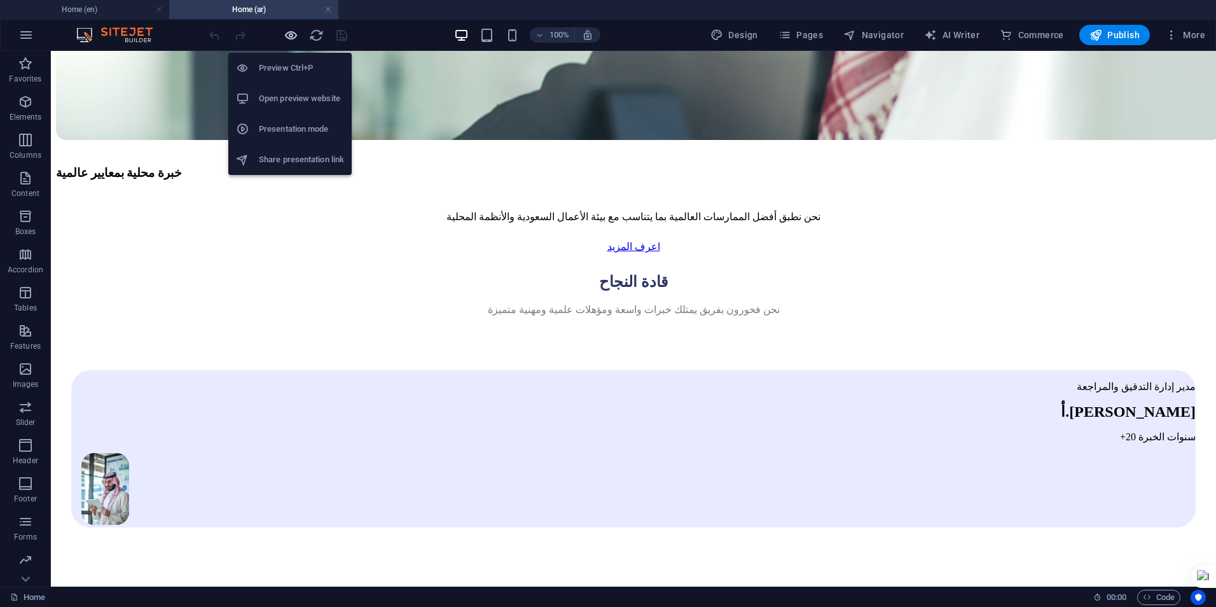
click at [289, 37] on icon "button" at bounding box center [291, 35] width 15 height 15
